Goal: Transaction & Acquisition: Obtain resource

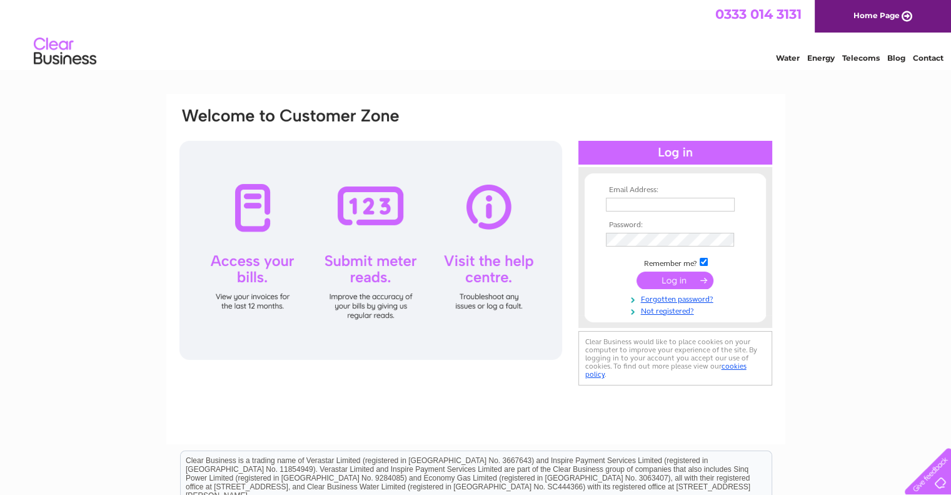
type input "info@perfectskinclinic.co.uk"
click at [675, 277] on input "submit" at bounding box center [675, 280] width 77 height 18
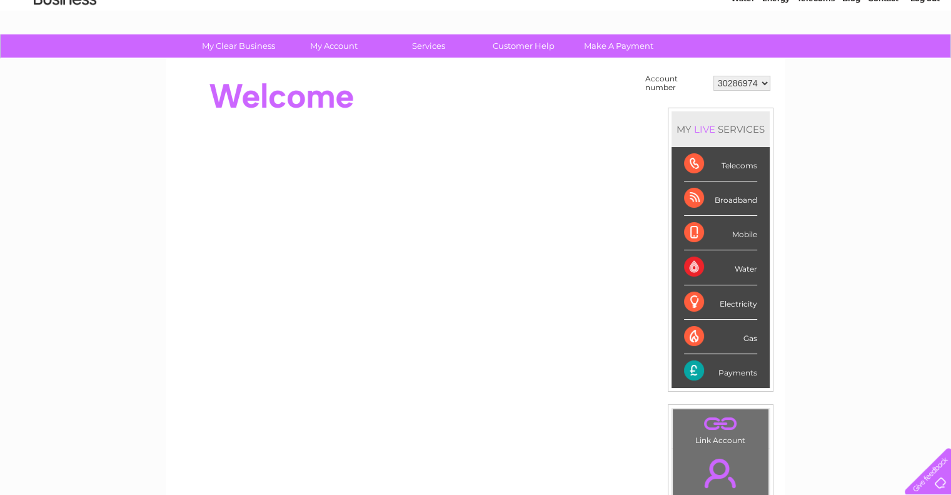
scroll to position [60, 0]
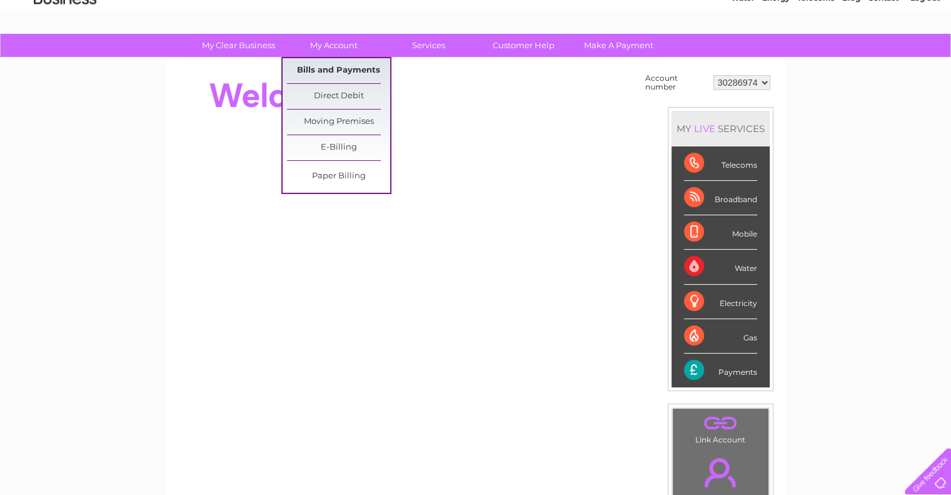
click at [336, 68] on link "Bills and Payments" at bounding box center [338, 70] width 103 height 25
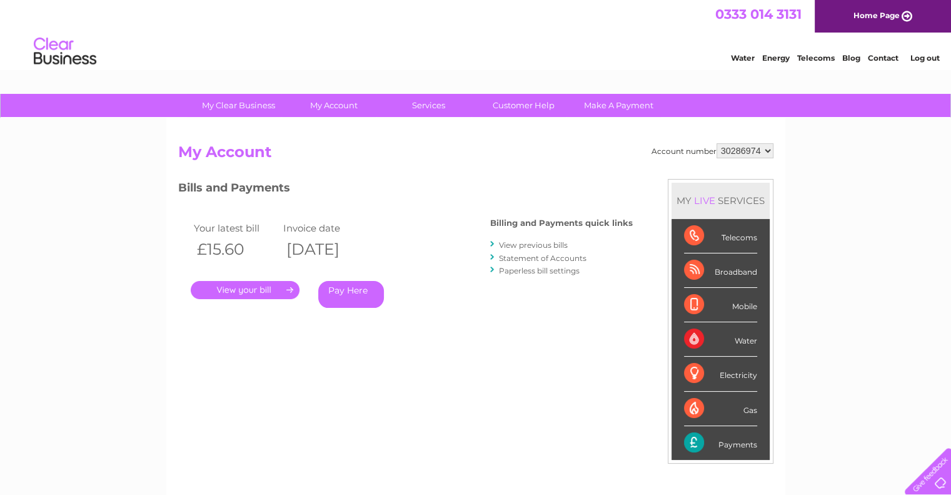
click at [226, 285] on link "." at bounding box center [245, 290] width 109 height 18
click at [532, 244] on link "View previous bills" at bounding box center [533, 244] width 69 height 9
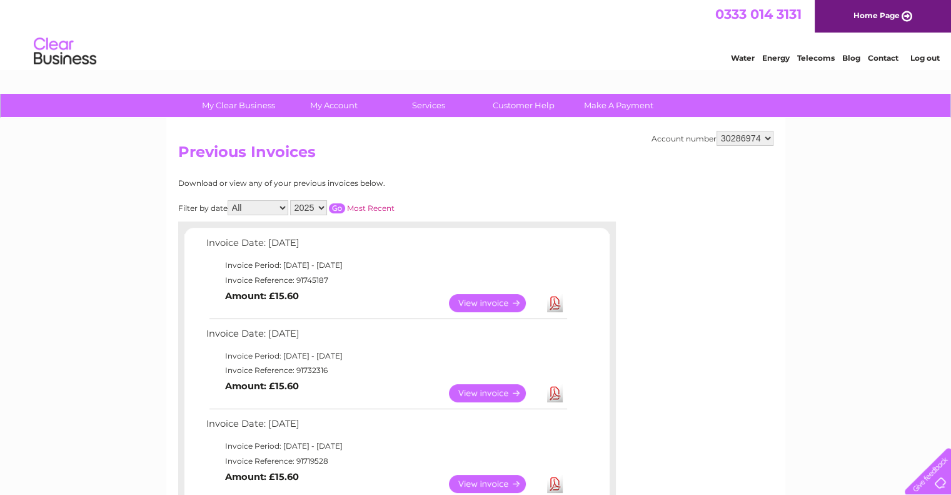
click at [376, 208] on link "Most Recent" at bounding box center [371, 207] width 48 height 9
click at [283, 206] on select "All January February March April May June July August September October Novembe…" at bounding box center [258, 207] width 61 height 15
select select "8"
click at [229, 200] on select "All January February March April May June July August September October Novembe…" at bounding box center [258, 207] width 61 height 15
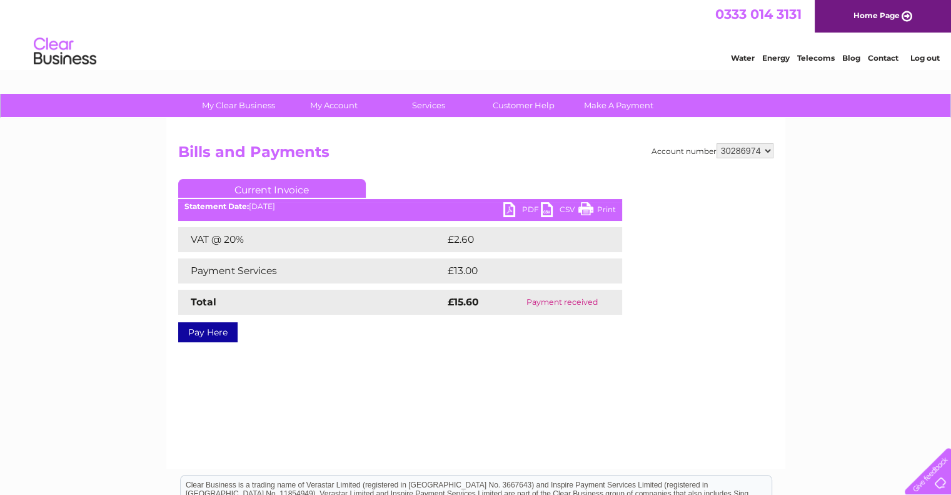
click at [338, 205] on div "Statement Date: 31/07/2025" at bounding box center [400, 206] width 444 height 9
click at [548, 302] on td "Payment received" at bounding box center [561, 302] width 119 height 25
click at [294, 204] on div "Statement Date: 31/07/2025" at bounding box center [400, 206] width 444 height 9
click at [528, 208] on link "PDF" at bounding box center [522, 211] width 38 height 18
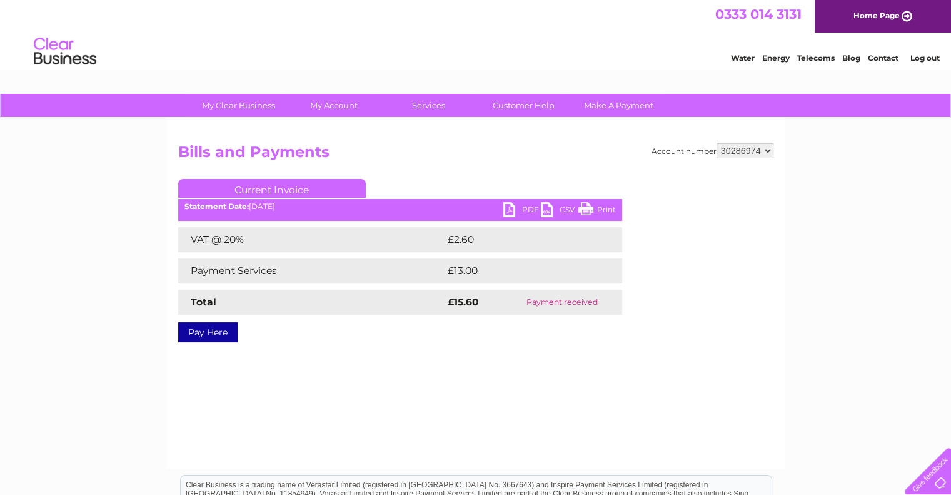
click at [528, 208] on link "PDF" at bounding box center [522, 211] width 38 height 18
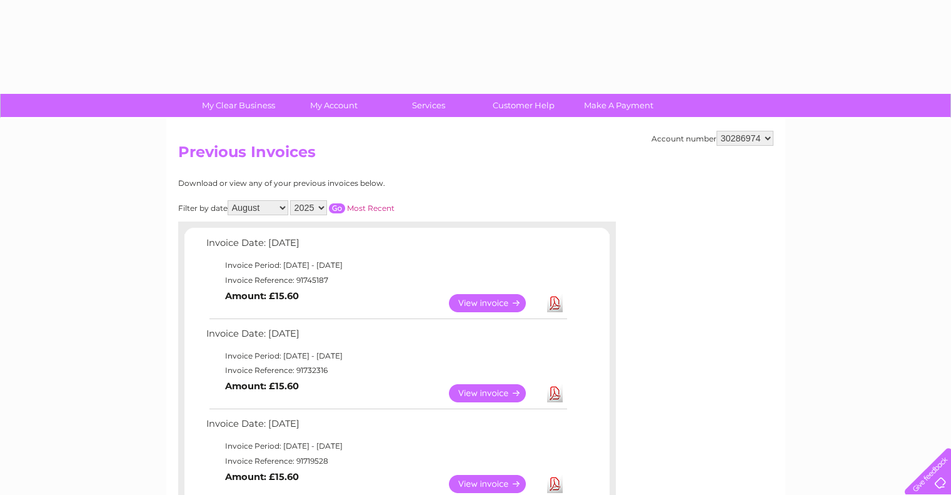
select select "8"
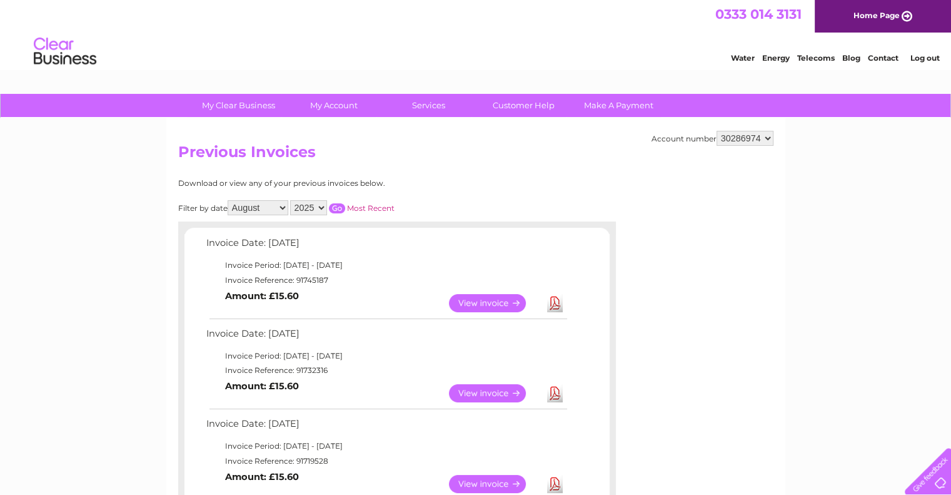
click at [259, 202] on select "All January February March April May June July August September October Novembe…" at bounding box center [258, 207] width 61 height 15
click at [229, 200] on select "All January February March April May June July August September October Novembe…" at bounding box center [258, 207] width 61 height 15
click at [335, 207] on input "button" at bounding box center [337, 208] width 16 height 10
